Goal: Task Accomplishment & Management: Manage account settings

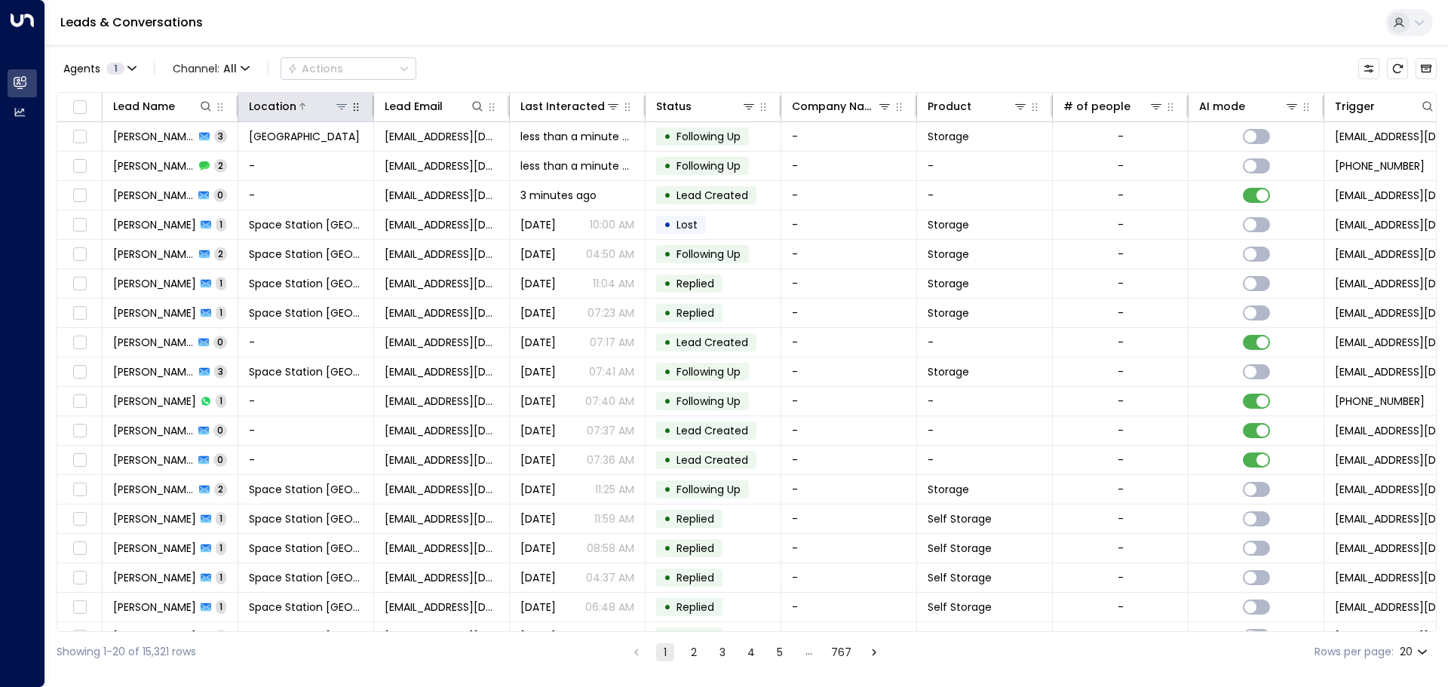
click at [343, 112] on button at bounding box center [341, 106] width 15 height 15
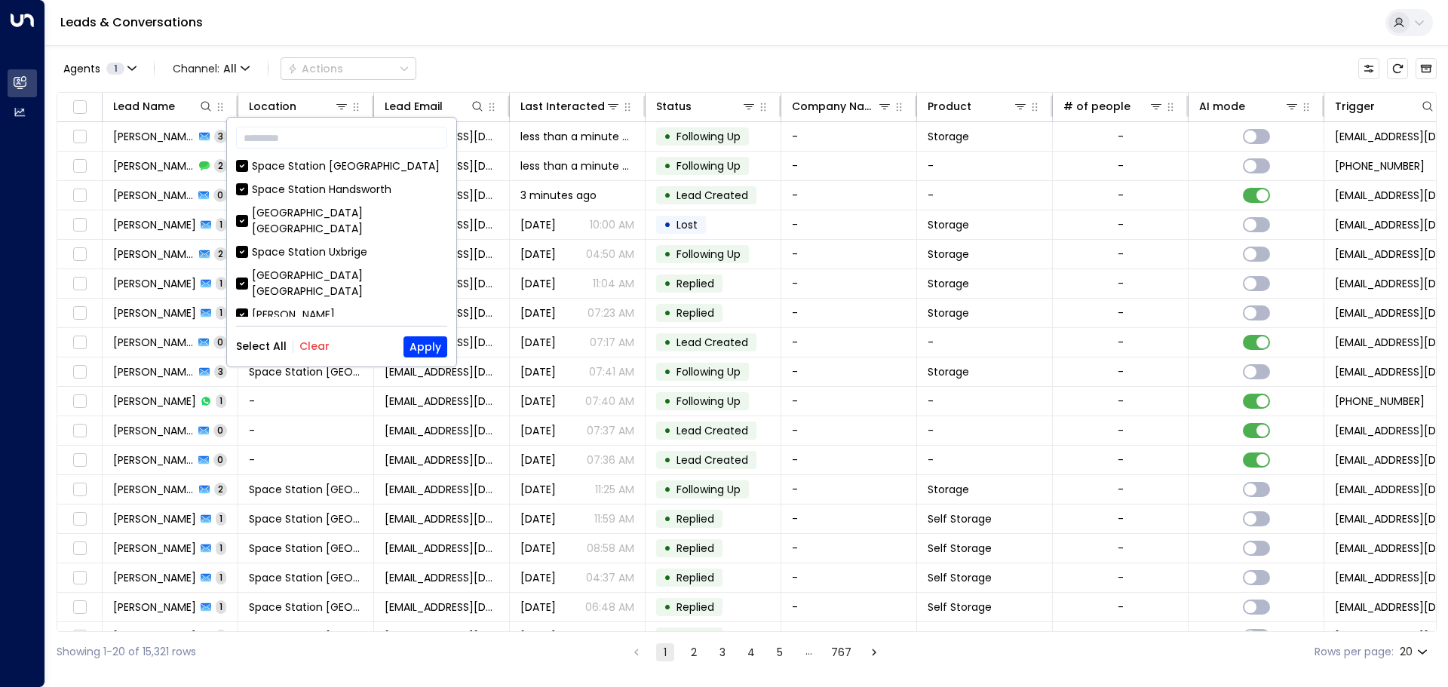
click at [304, 352] on button "Clear" at bounding box center [314, 346] width 30 height 12
click at [331, 214] on div "[GEOGRAPHIC_DATA] [GEOGRAPHIC_DATA]" at bounding box center [349, 221] width 195 height 32
click at [441, 348] on button "Apply" at bounding box center [426, 346] width 44 height 21
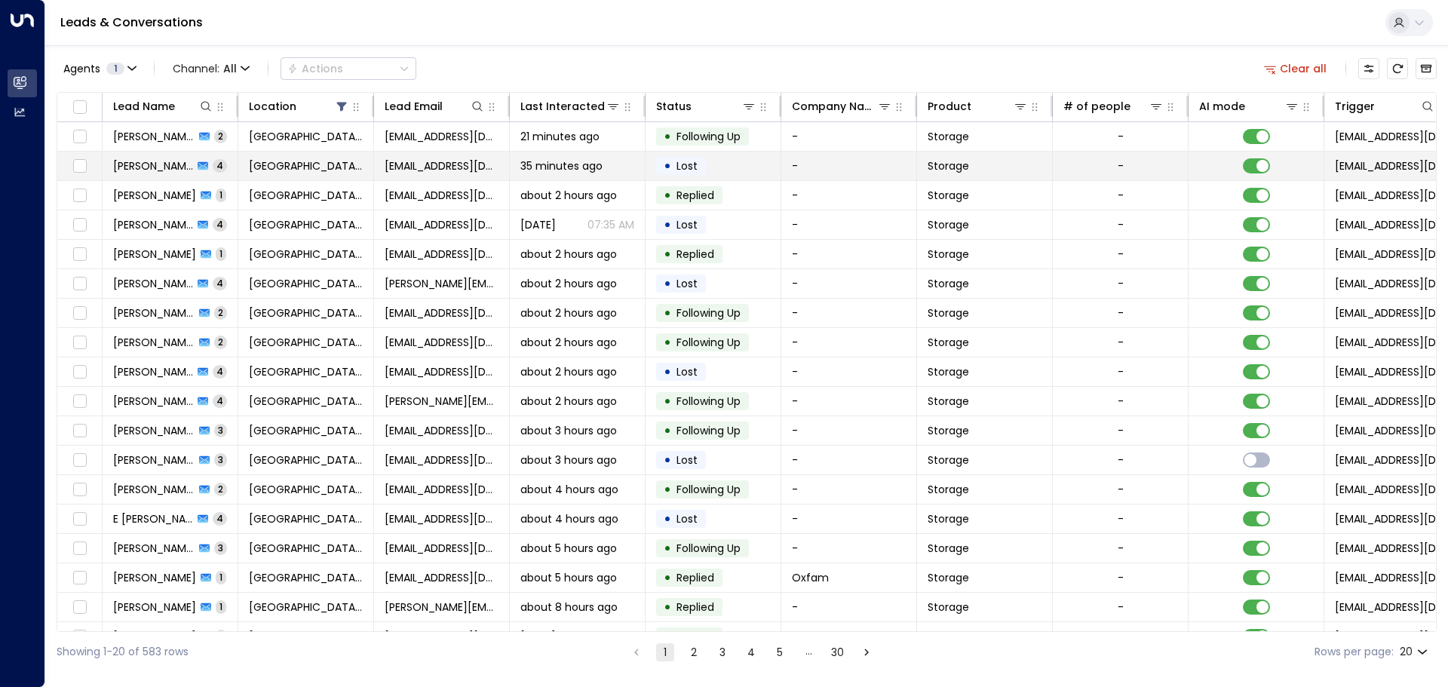
click at [391, 176] on td "[EMAIL_ADDRESS][DOMAIN_NAME]" at bounding box center [442, 166] width 136 height 29
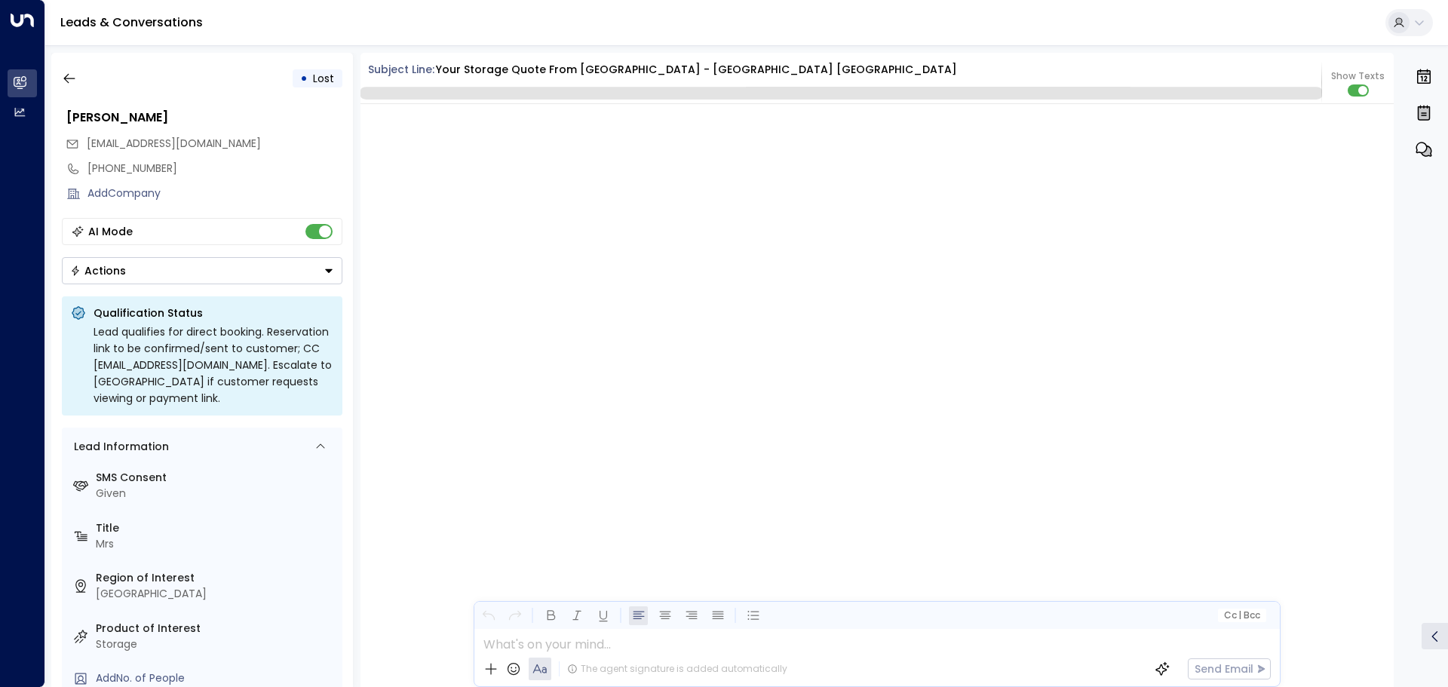
scroll to position [3349, 0]
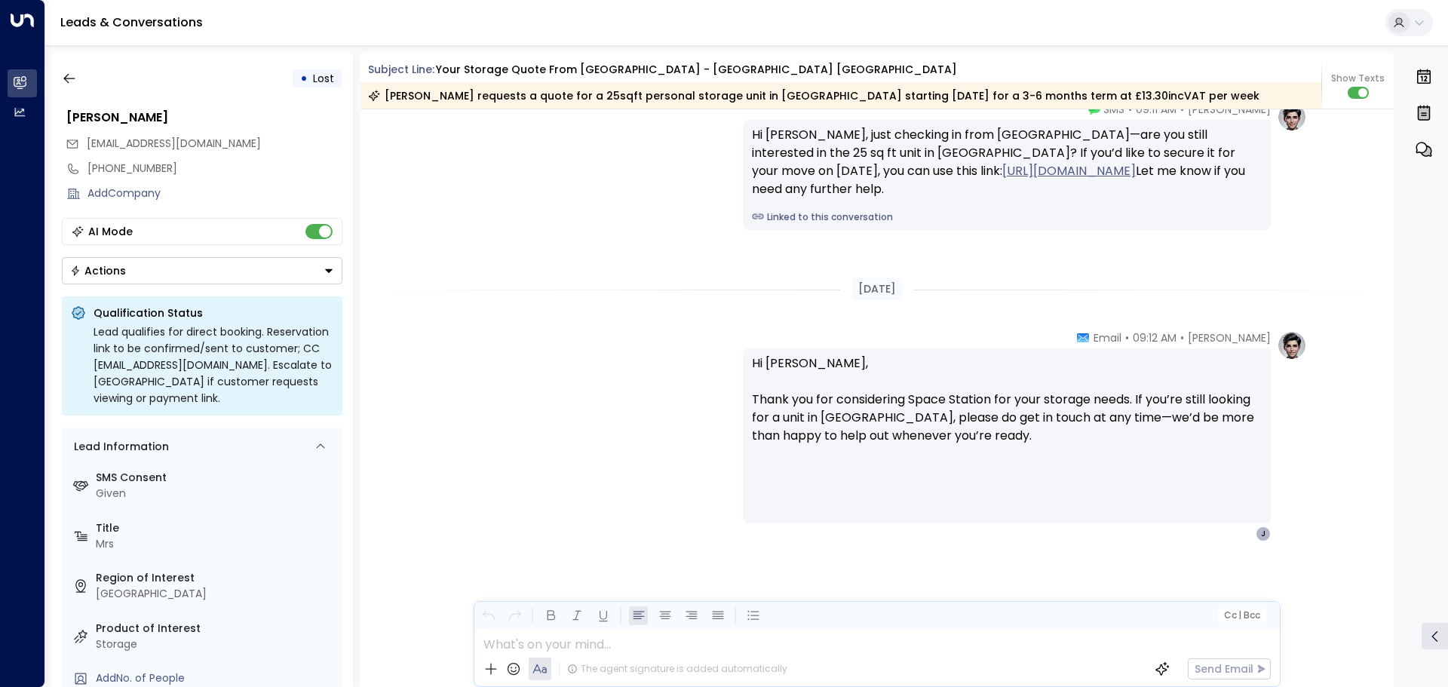
click at [75, 60] on div "• Lost [PERSON_NAME] [EMAIL_ADDRESS][DOMAIN_NAME] [PHONE_NUMBER] Add Company AI…" at bounding box center [202, 370] width 302 height 634
click at [69, 70] on button "button" at bounding box center [69, 78] width 27 height 27
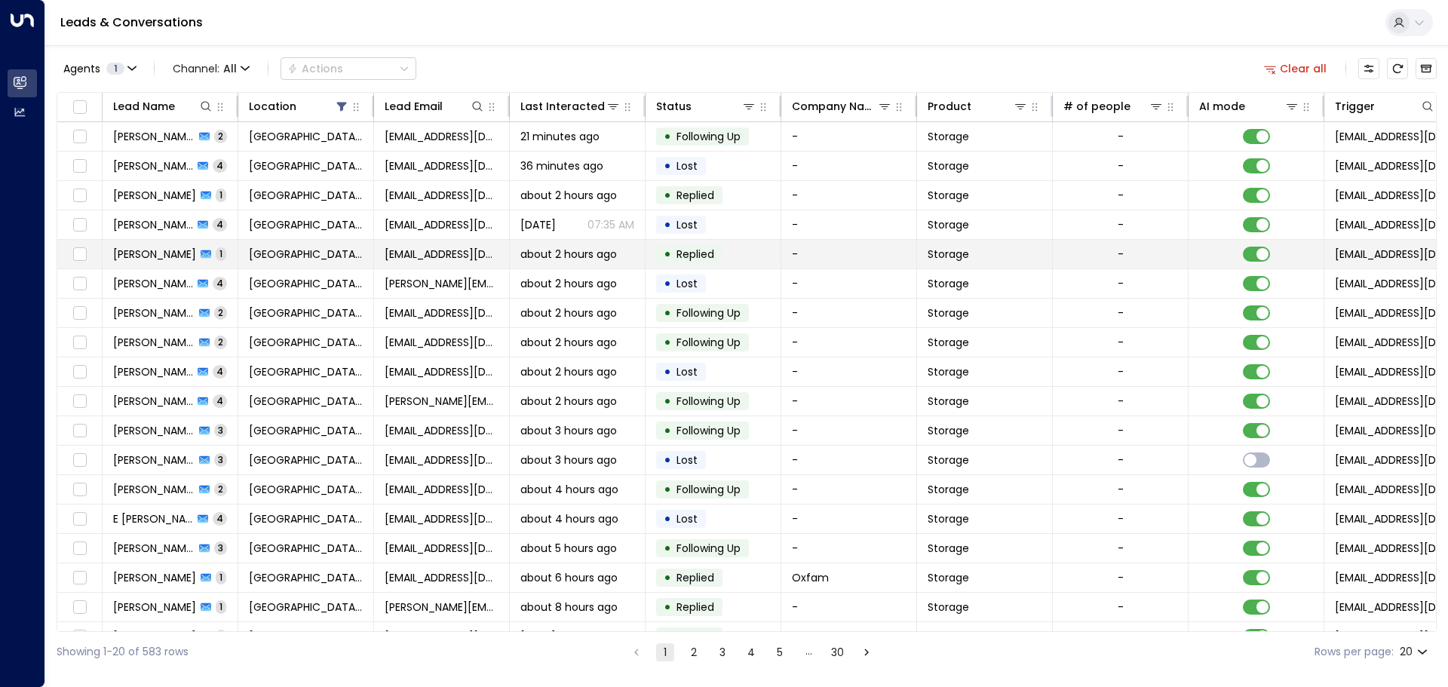
click at [222, 248] on td "[PERSON_NAME] 1" at bounding box center [171, 254] width 136 height 29
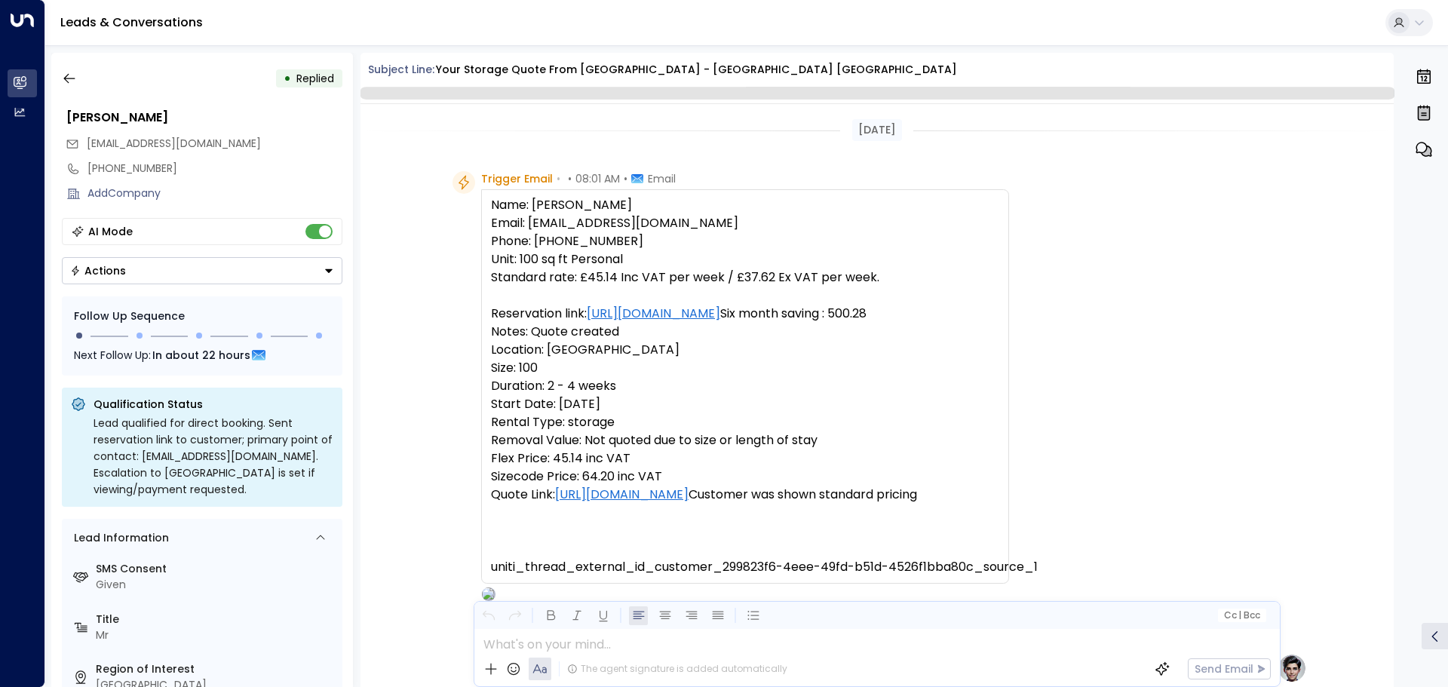
scroll to position [579, 0]
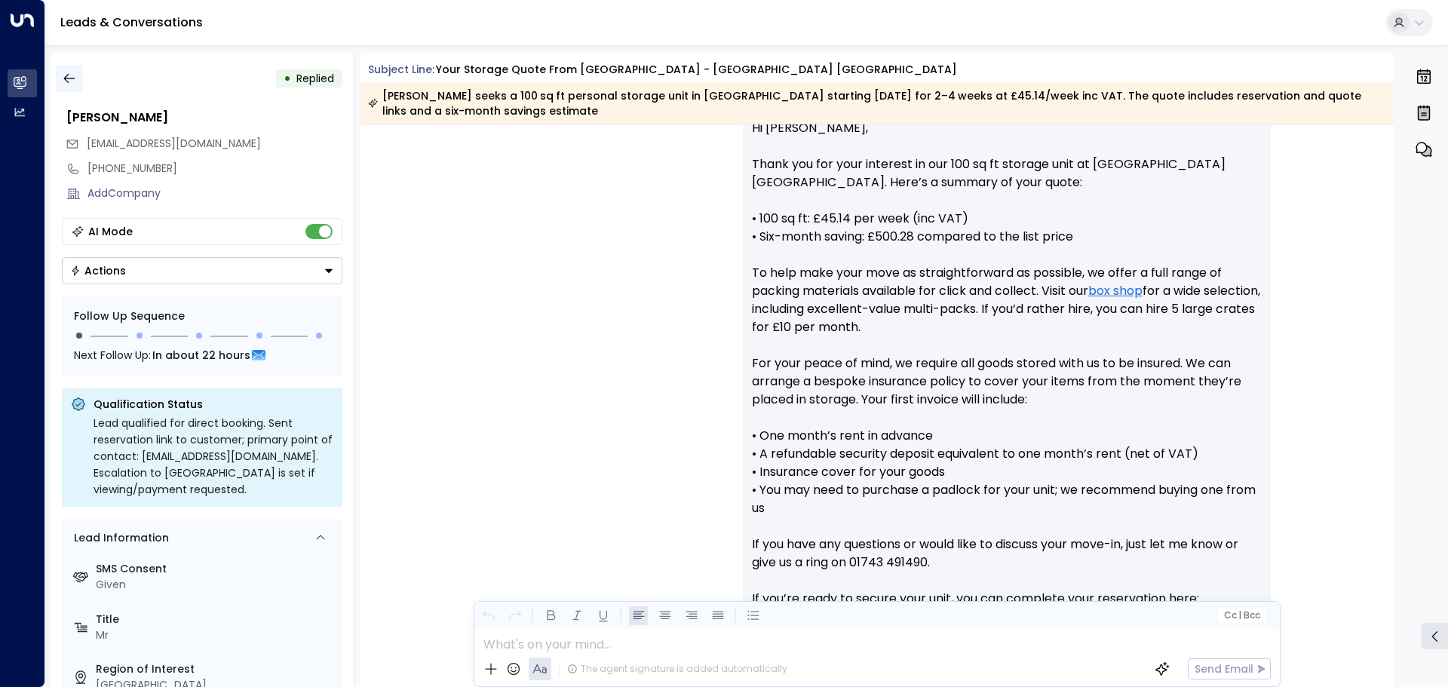
click at [81, 83] on button "button" at bounding box center [69, 78] width 27 height 27
